Goal: Task Accomplishment & Management: Complete application form

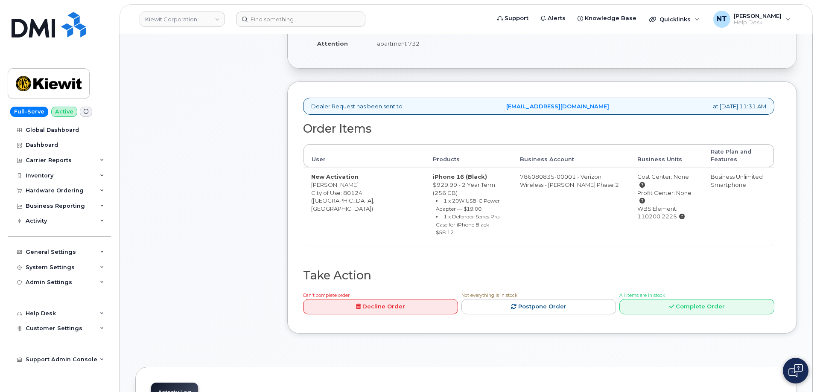
scroll to position [256, 0]
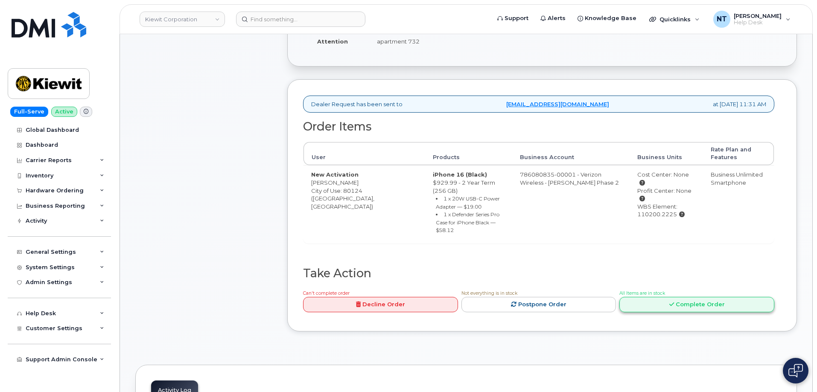
click at [695, 297] on link "Complete Order" at bounding box center [697, 305] width 155 height 16
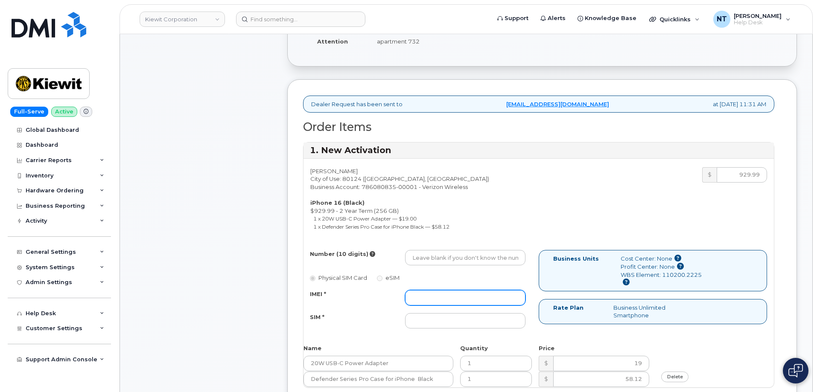
click at [435, 296] on input "IMEI *" at bounding box center [465, 297] width 120 height 15
paste input "359696884191588"
type input "359696884191588"
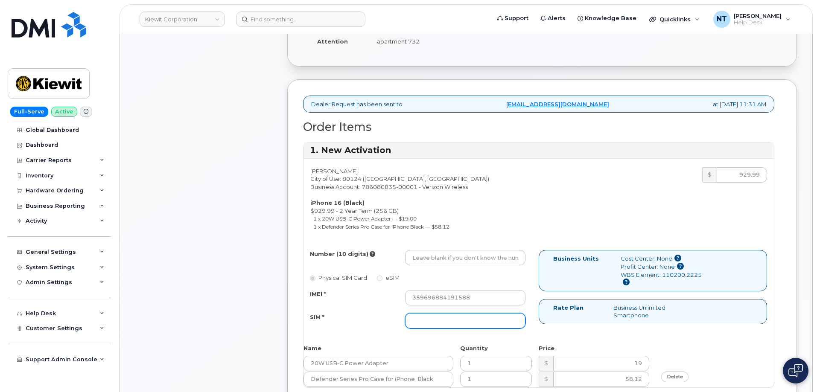
click at [439, 326] on input "SIM *" at bounding box center [465, 320] width 120 height 15
paste input "89049032007408885200208083933720"
type input "89049032007408885200208083933720"
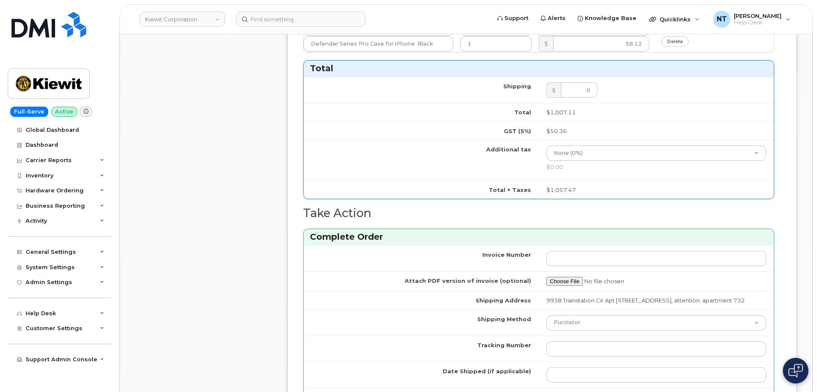
scroll to position [726, 0]
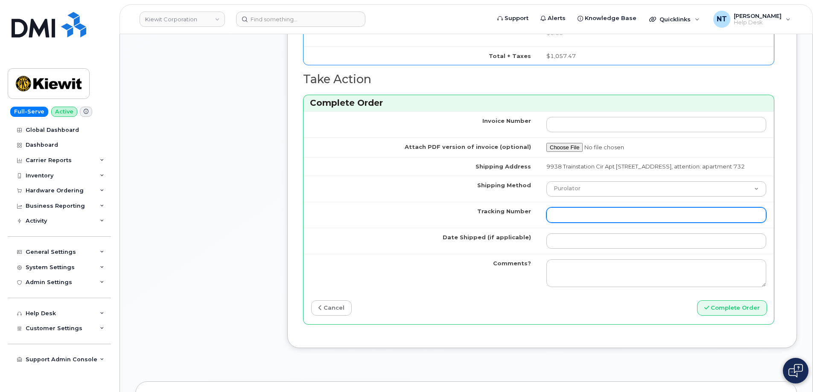
drag, startPoint x: 564, startPoint y: 222, endPoint x: 568, endPoint y: 220, distance: 4.4
click at [564, 222] on input "Tracking Number" at bounding box center [657, 215] width 220 height 15
paste input "444401114533"
type input "444401114533"
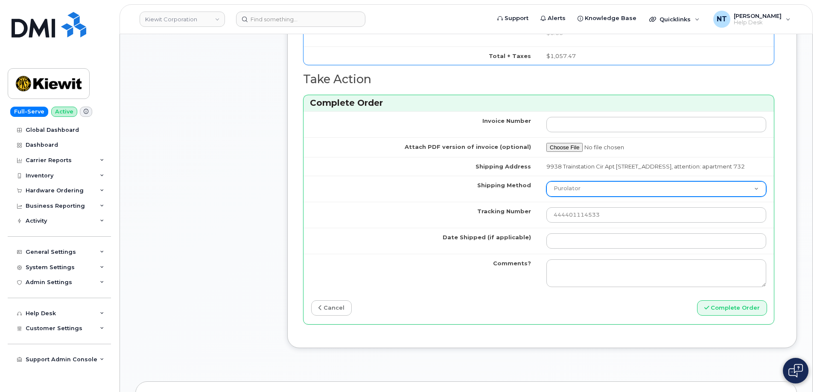
click at [579, 197] on select "Purolator UPS FedEx Canada Post Courier Other Drop Off Pick Up" at bounding box center [657, 188] width 220 height 15
select select "FedEx"
click at [547, 189] on select "Purolator UPS FedEx Canada Post Courier Other Drop Off Pick Up" at bounding box center [657, 188] width 220 height 15
click at [587, 254] on td at bounding box center [656, 241] width 235 height 26
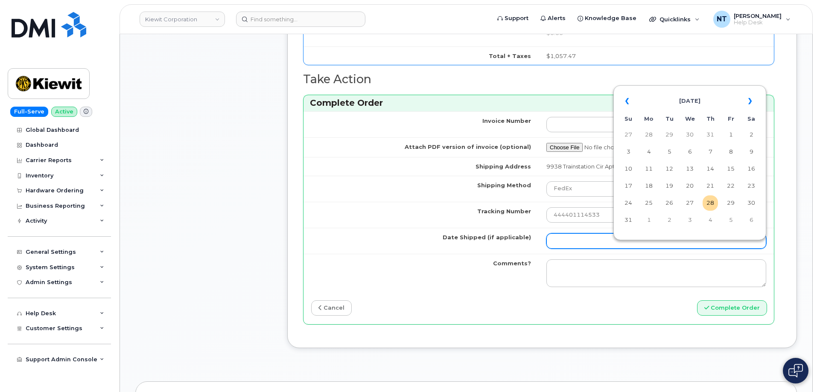
drag, startPoint x: 586, startPoint y: 249, endPoint x: 593, endPoint y: 250, distance: 7.0
click at [586, 249] on input "Date Shipped (if applicable)" at bounding box center [657, 241] width 220 height 15
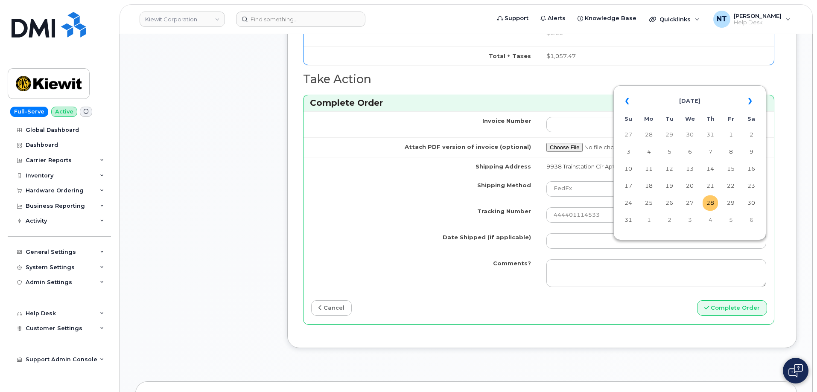
click at [716, 204] on td "28" at bounding box center [710, 203] width 15 height 15
type input "[DATE]"
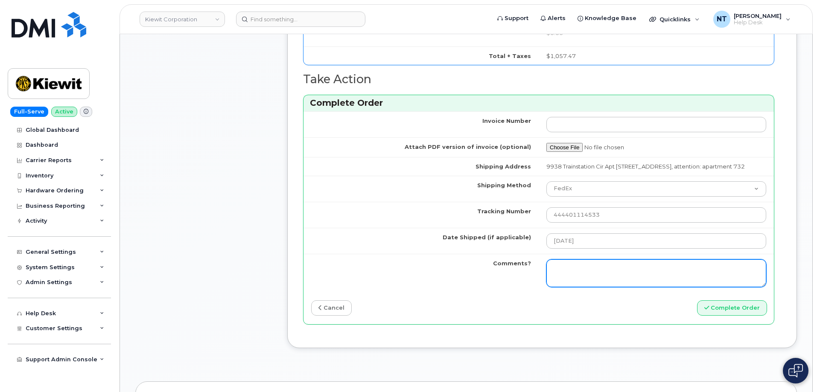
click at [591, 288] on textarea "Comments?" at bounding box center [657, 274] width 220 height 28
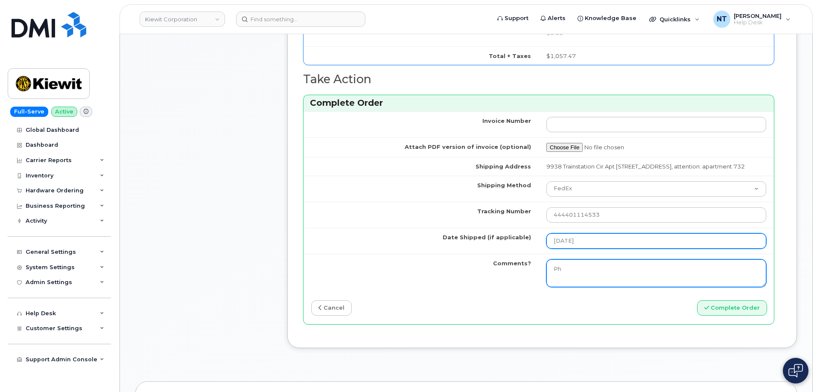
type textarea "P"
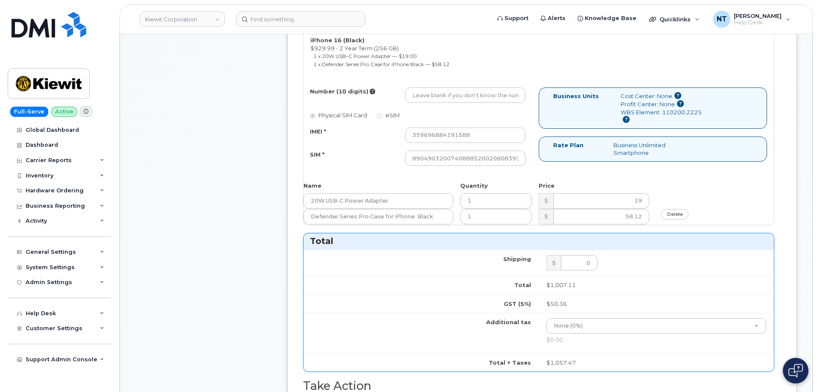
scroll to position [384, 0]
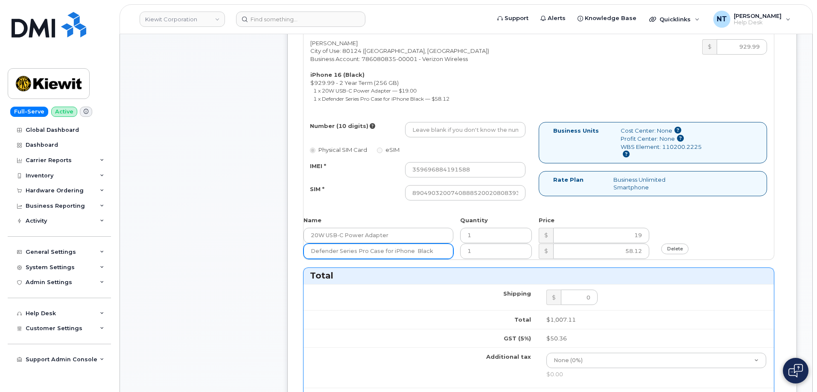
drag, startPoint x: 431, startPoint y: 252, endPoint x: 284, endPoint y: 252, distance: 147.3
click at [284, 252] on div "Comments Leave Comment Order Information $1,057.47 Created By Travis Tedesco Cr…" at bounding box center [466, 242] width 662 height 921
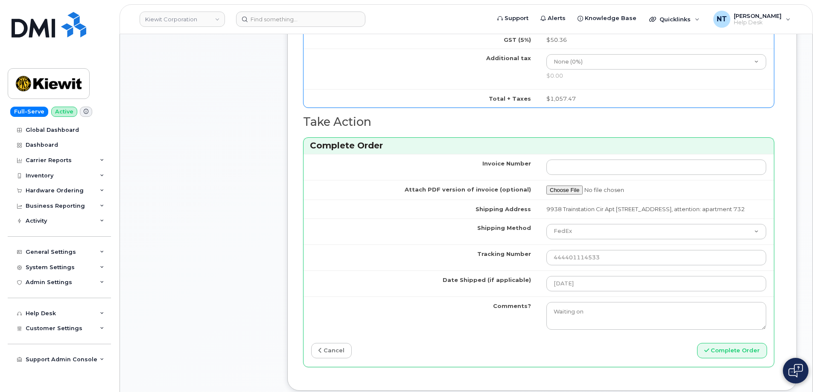
scroll to position [897, 0]
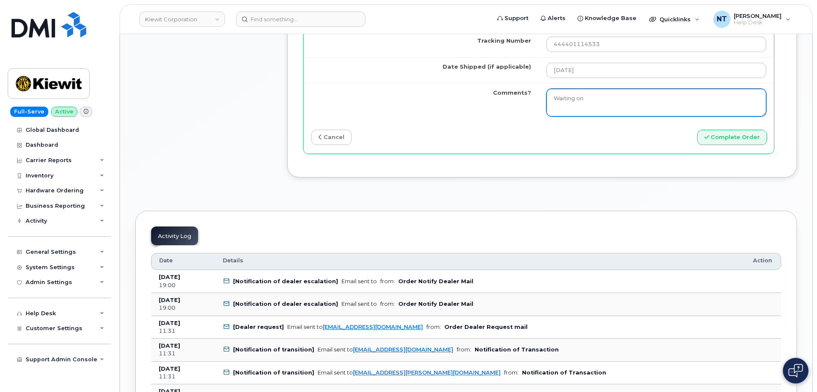
click at [607, 108] on textarea "Waiting on" at bounding box center [657, 103] width 220 height 28
paste textarea "Defender Series Pro Case for iPhone Black"
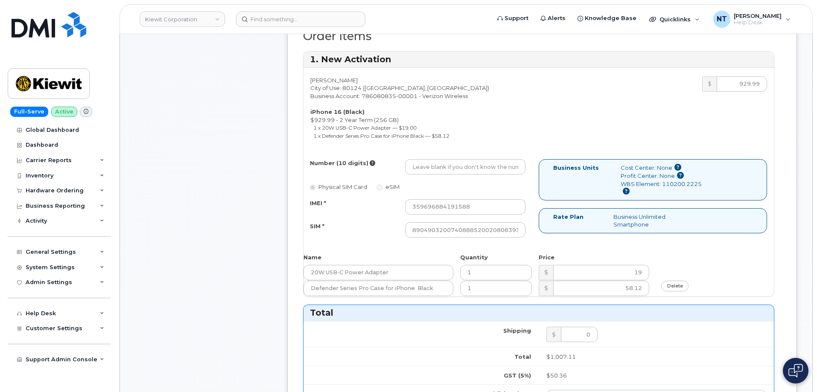
scroll to position [342, 0]
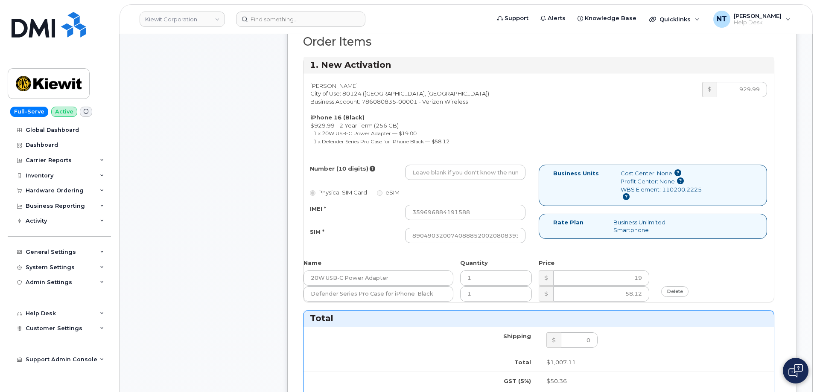
type textarea "Waiting on Defender Series Pro Case for iPhone Black"
click at [448, 174] on input "Number (10 digits)" at bounding box center [465, 172] width 120 height 15
paste input "720-827-3337"
click at [439, 172] on input "720-827-3337" at bounding box center [465, 172] width 120 height 15
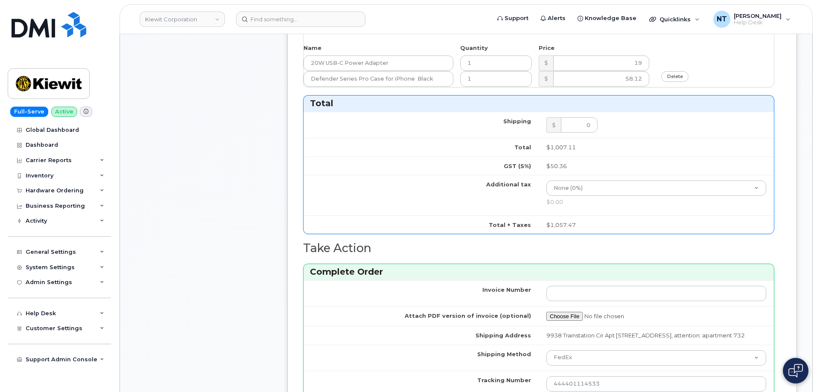
scroll to position [427, 0]
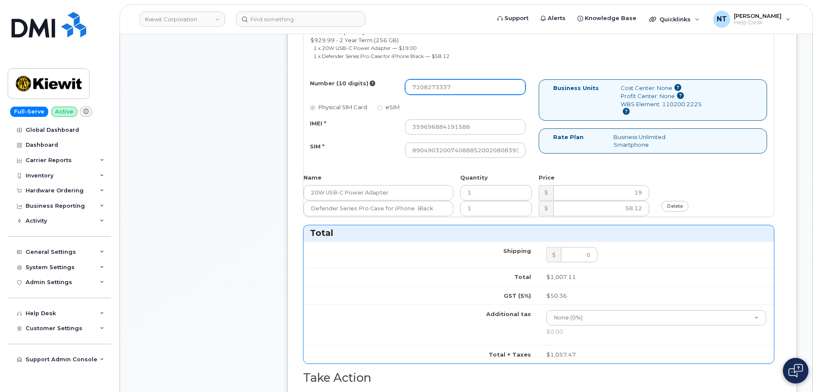
drag, startPoint x: 425, startPoint y: 87, endPoint x: 435, endPoint y: 90, distance: 10.3
click at [435, 90] on input "7208273337" at bounding box center [465, 86] width 120 height 15
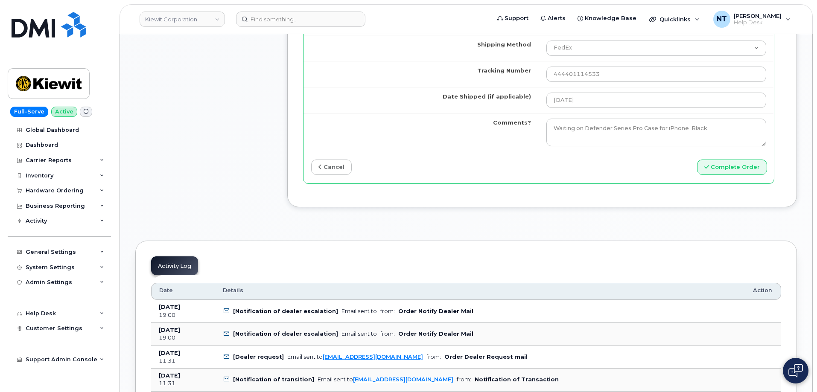
scroll to position [854, 0]
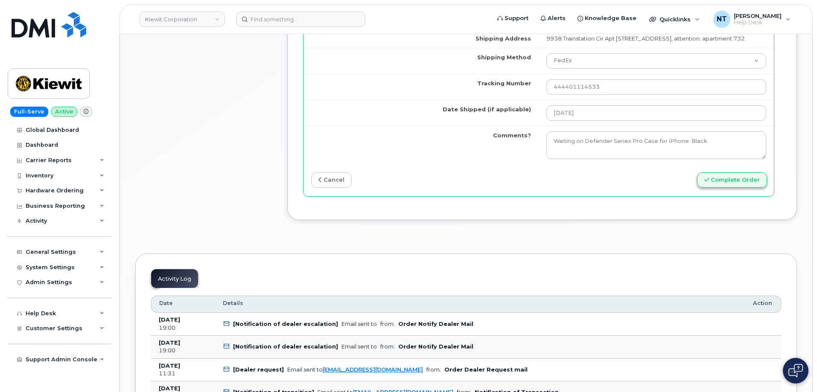
type input "7208273337"
click at [747, 188] on button "Complete Order" at bounding box center [732, 180] width 70 height 16
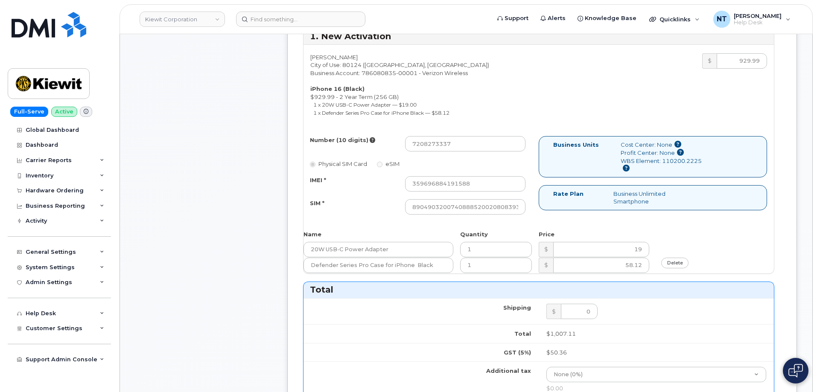
scroll to position [342, 0]
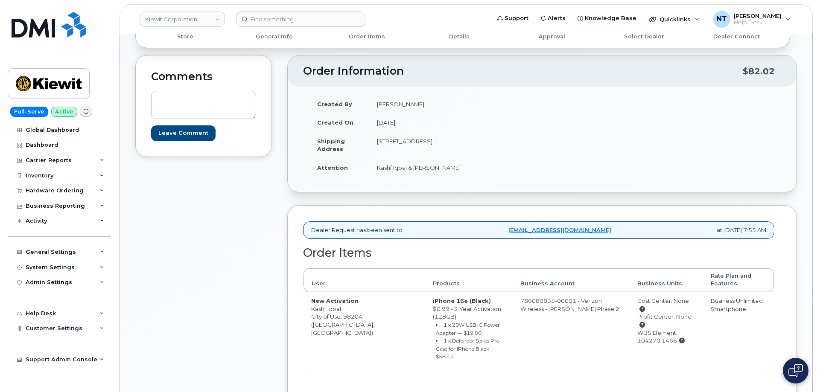
scroll to position [171, 0]
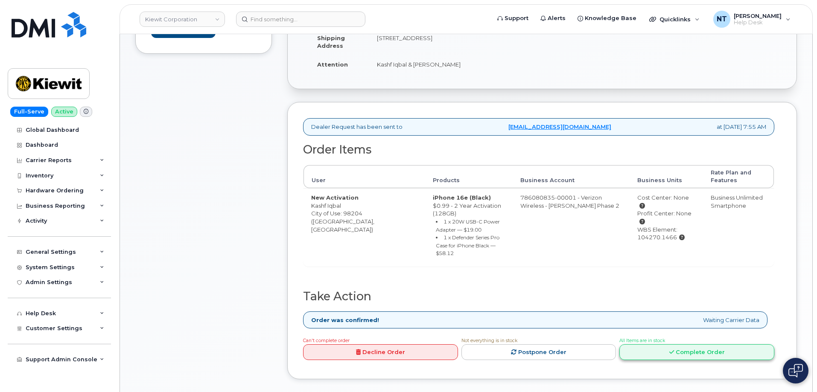
click at [695, 345] on link "Complete Order" at bounding box center [697, 353] width 155 height 16
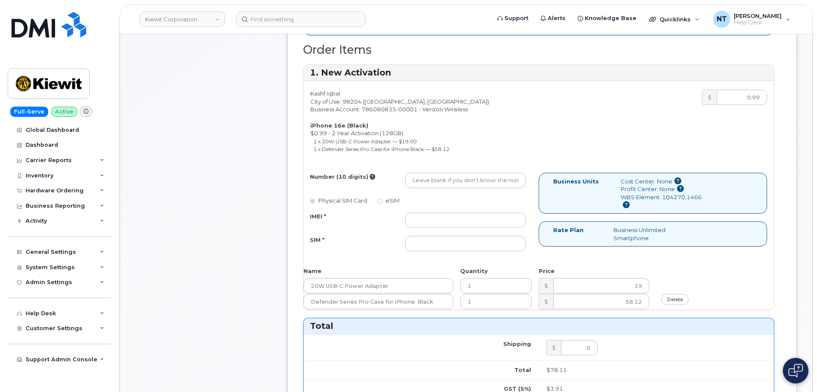
scroll to position [342, 0]
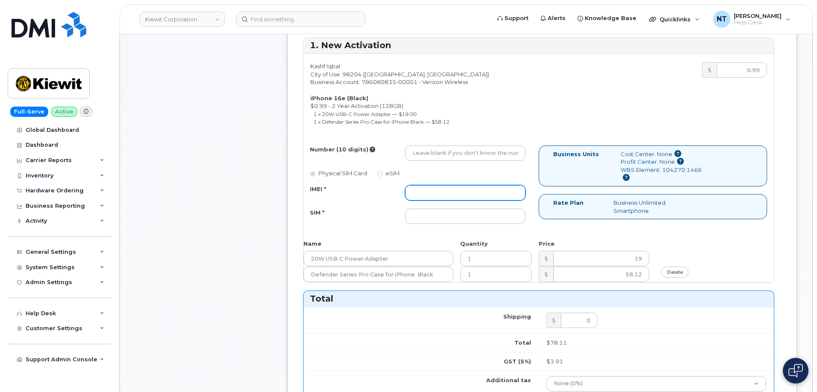
click at [440, 199] on input "IMEI *" at bounding box center [465, 192] width 120 height 15
paste input "351418499095288"
type input "351418499095288"
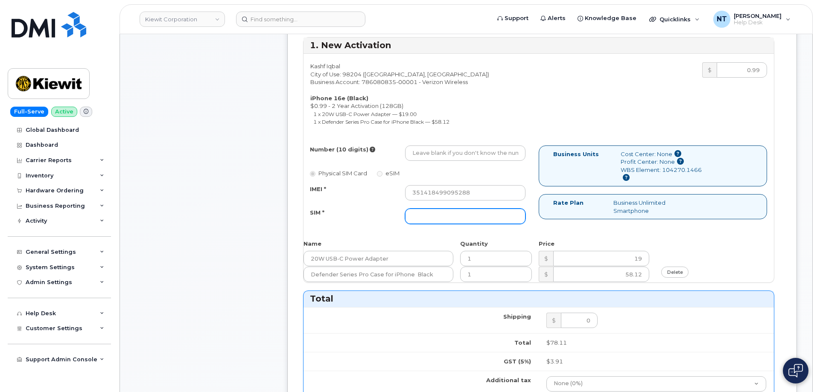
drag, startPoint x: 449, startPoint y: 215, endPoint x: 438, endPoint y: 215, distance: 10.7
click at [449, 215] on input "SIM *" at bounding box center [465, 216] width 120 height 15
paste input "89043052010008889725002577388519"
type input "89043052010008889725002577388519"
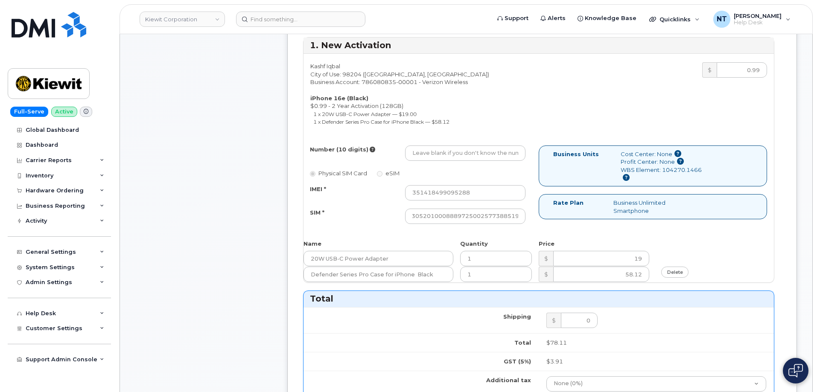
click at [193, 202] on div "Comments Leave Comment" at bounding box center [203, 287] width 137 height 927
click at [440, 192] on input "351418499095288" at bounding box center [465, 192] width 120 height 15
click at [454, 146] on input "Number (10 digits)" at bounding box center [465, 153] width 120 height 15
paste input "425-567-1556"
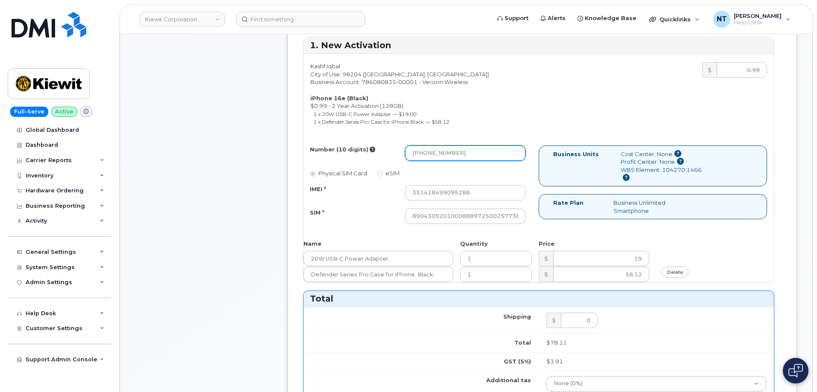
click at [441, 154] on input "425-567-1556" at bounding box center [465, 153] width 120 height 15
drag, startPoint x: 425, startPoint y: 155, endPoint x: 434, endPoint y: 156, distance: 9.1
click at [434, 156] on input "4255671556" at bounding box center [465, 153] width 120 height 15
type input "4255671556"
click at [197, 174] on div "Comments Leave Comment" at bounding box center [203, 287] width 137 height 927
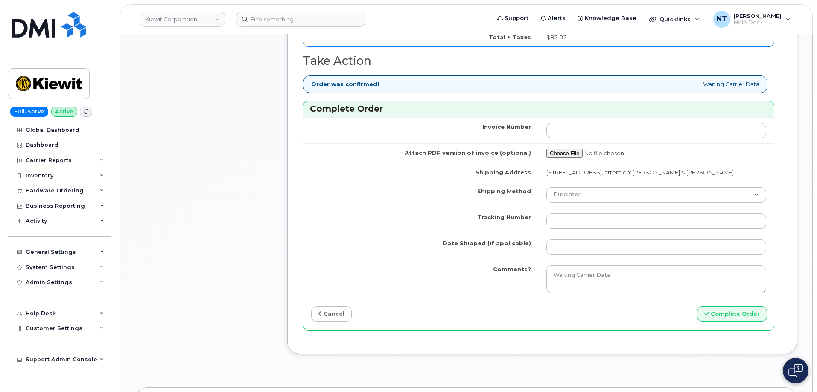
scroll to position [727, 0]
click at [588, 199] on select "Purolator UPS FedEx Canada Post Courier Other Drop Off Pick Up" at bounding box center [657, 194] width 220 height 15
select select "FedEx"
click at [547, 194] on select "Purolator UPS FedEx Canada Post Courier Other Drop Off Pick Up" at bounding box center [657, 194] width 220 height 15
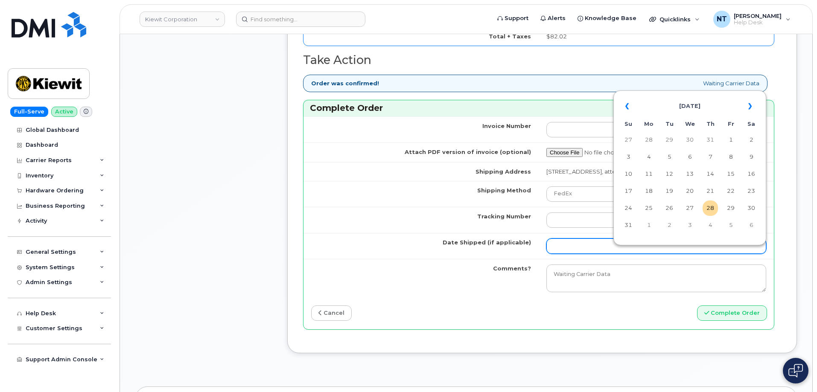
click at [589, 252] on input "Date Shipped (if applicable)" at bounding box center [657, 246] width 220 height 15
click at [708, 211] on td "28" at bounding box center [710, 208] width 15 height 15
type input "[DATE]"
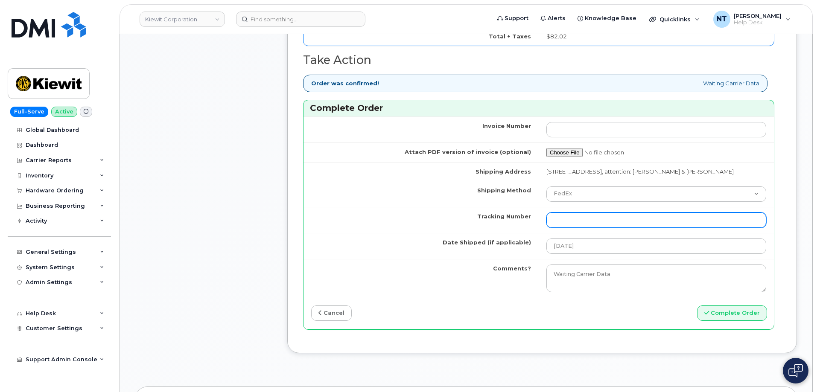
click at [586, 222] on input "Tracking Number" at bounding box center [657, 220] width 220 height 15
click at [593, 228] on input "Tracking Number" at bounding box center [657, 220] width 220 height 15
paste input "444401114555"
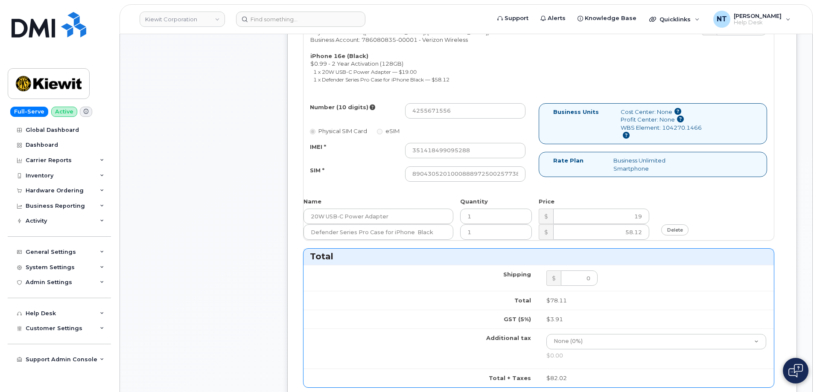
scroll to position [385, 0]
type input "444401114555"
drag, startPoint x: 463, startPoint y: 174, endPoint x: 550, endPoint y: 179, distance: 87.3
click at [550, 179] on div "Number (10 digits) 4255671556 Physical SIM Card eSIM IMEI * 351418499095288 SIM…" at bounding box center [539, 146] width 471 height 86
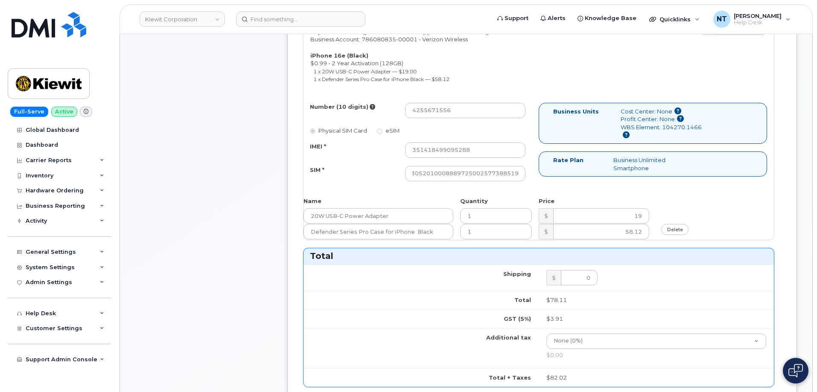
click at [248, 187] on div "Comments Leave Comment" at bounding box center [203, 244] width 137 height 927
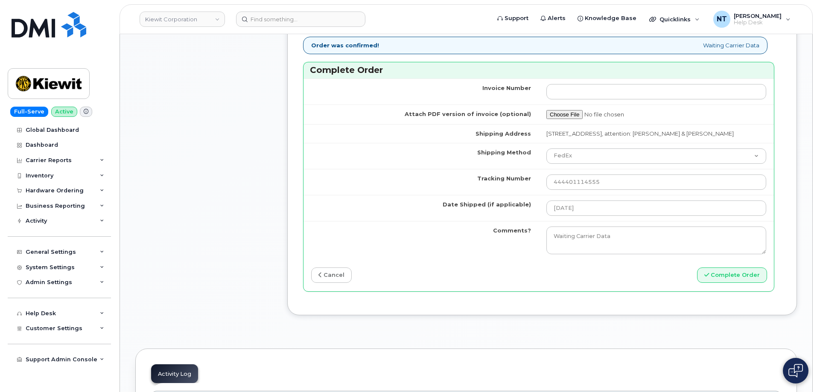
scroll to position [812, 0]
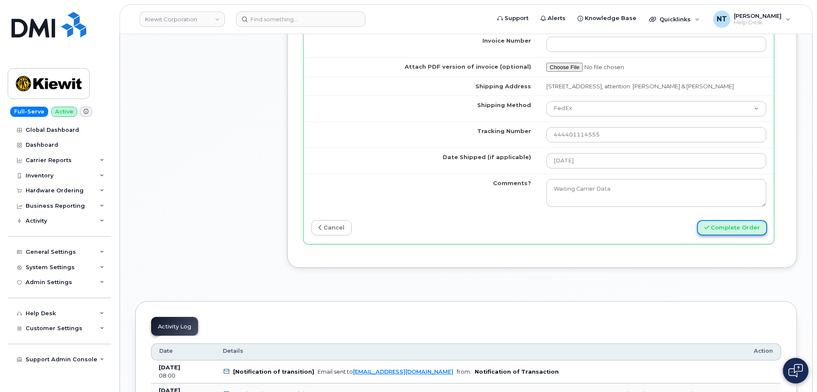
click at [751, 236] on button "Complete Order" at bounding box center [732, 228] width 70 height 16
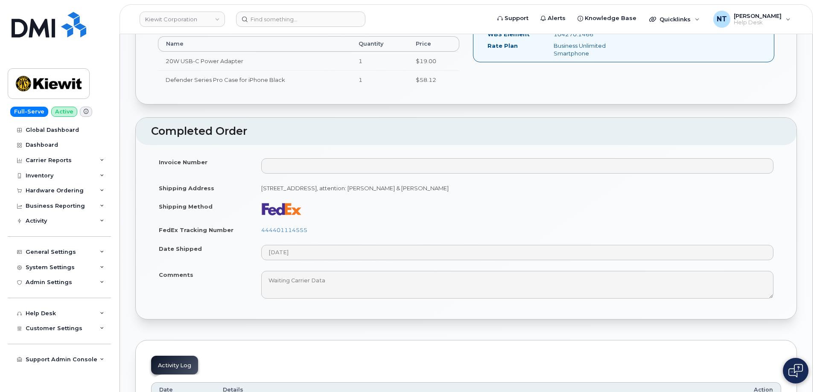
scroll to position [384, 0]
